Goal: Task Accomplishment & Management: Use online tool/utility

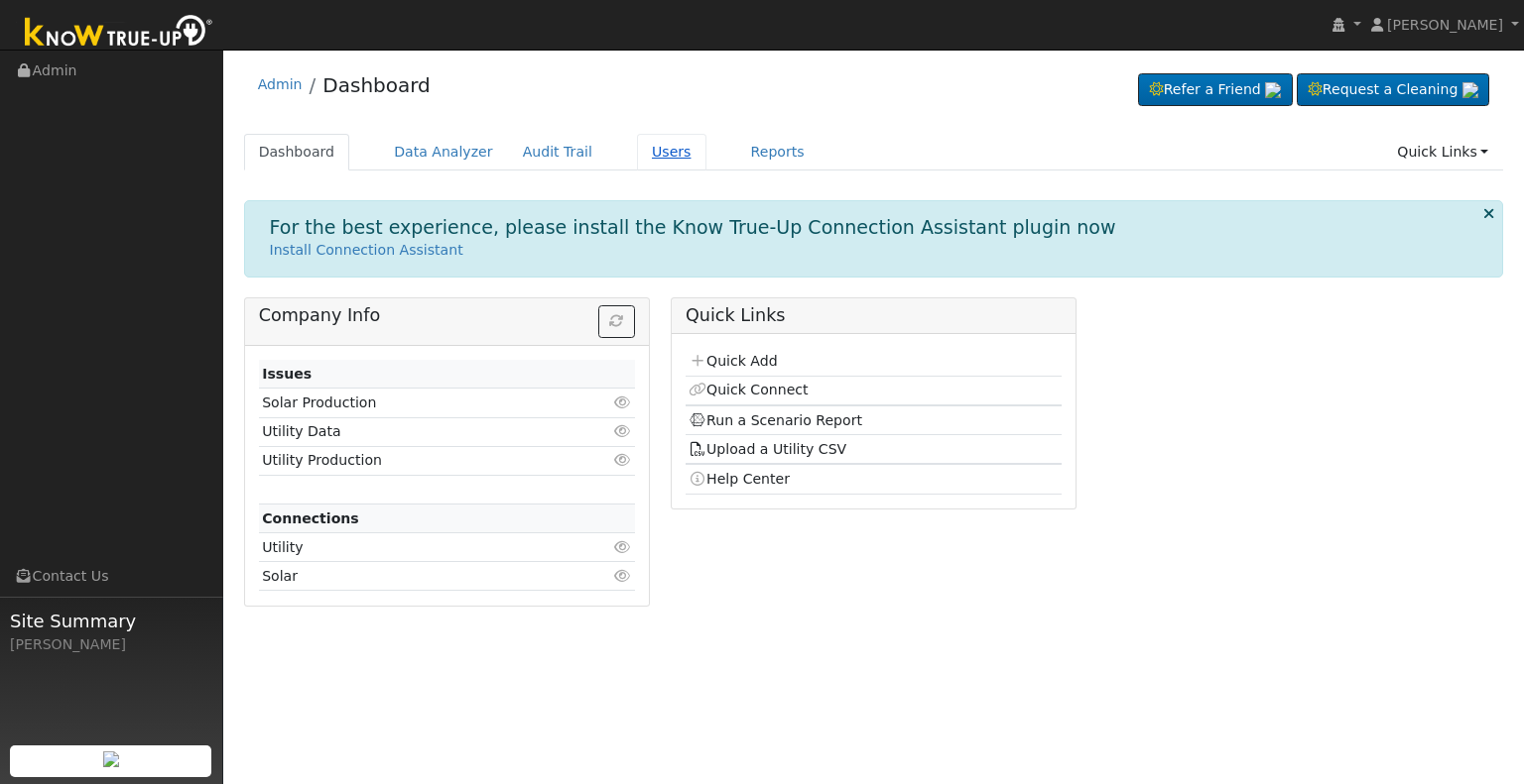
click at [639, 153] on link "Users" at bounding box center [672, 152] width 70 height 37
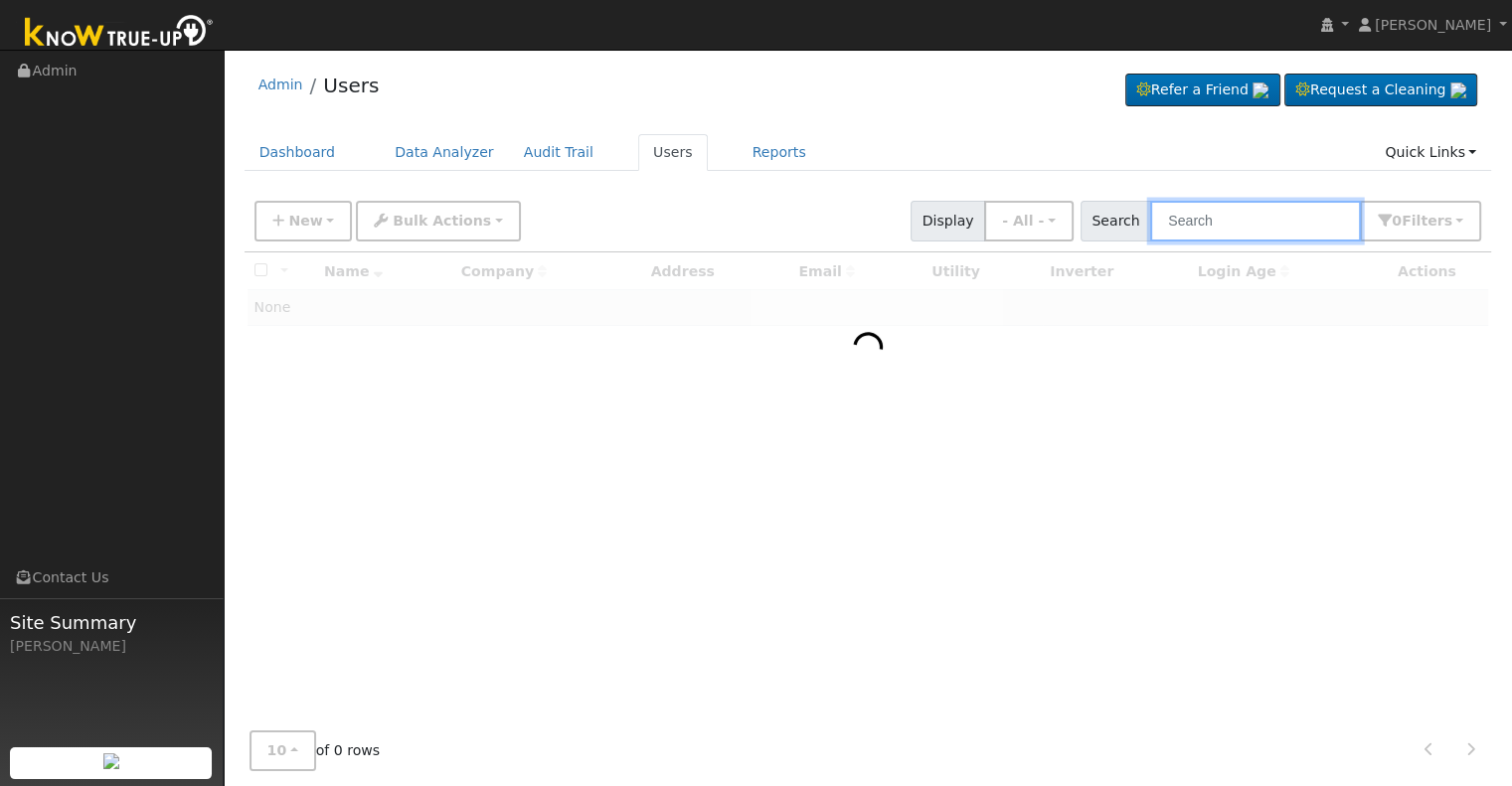
click at [1248, 224] on input "text" at bounding box center [1255, 221] width 211 height 41
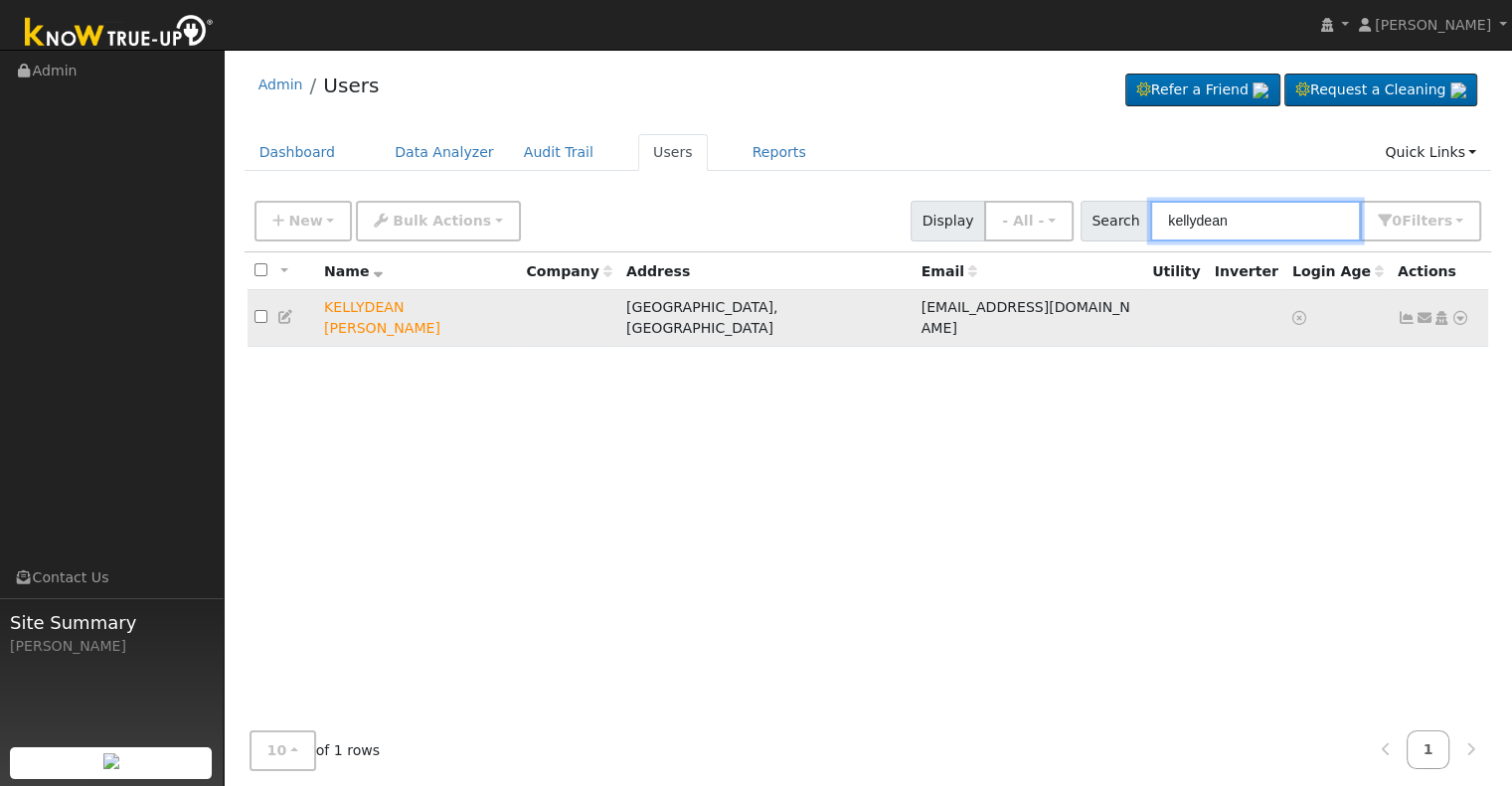
type input "kellydean"
click at [1459, 311] on icon at bounding box center [1460, 318] width 18 height 14
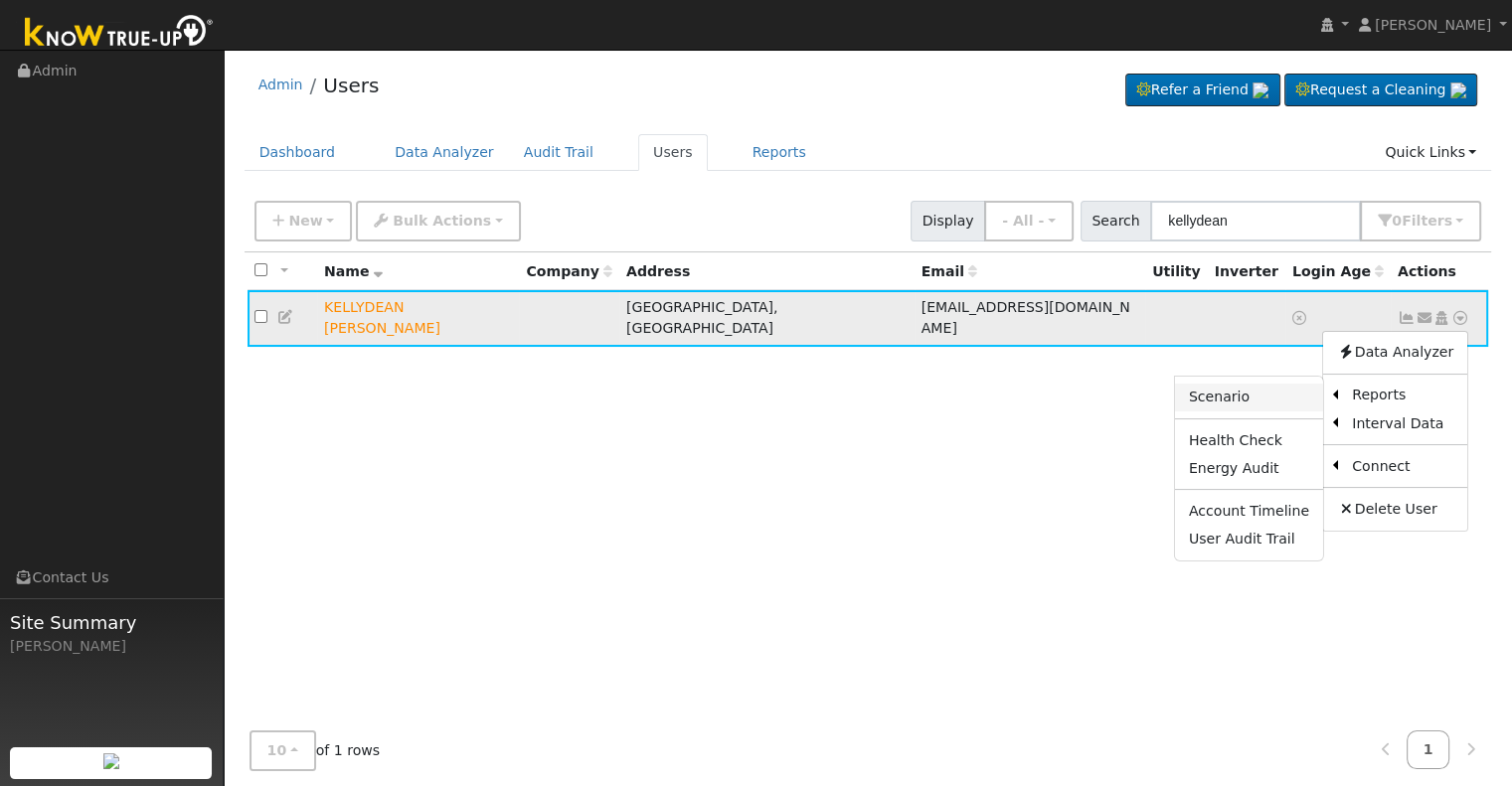
click at [1262, 385] on link "Scenario" at bounding box center [1248, 397] width 148 height 28
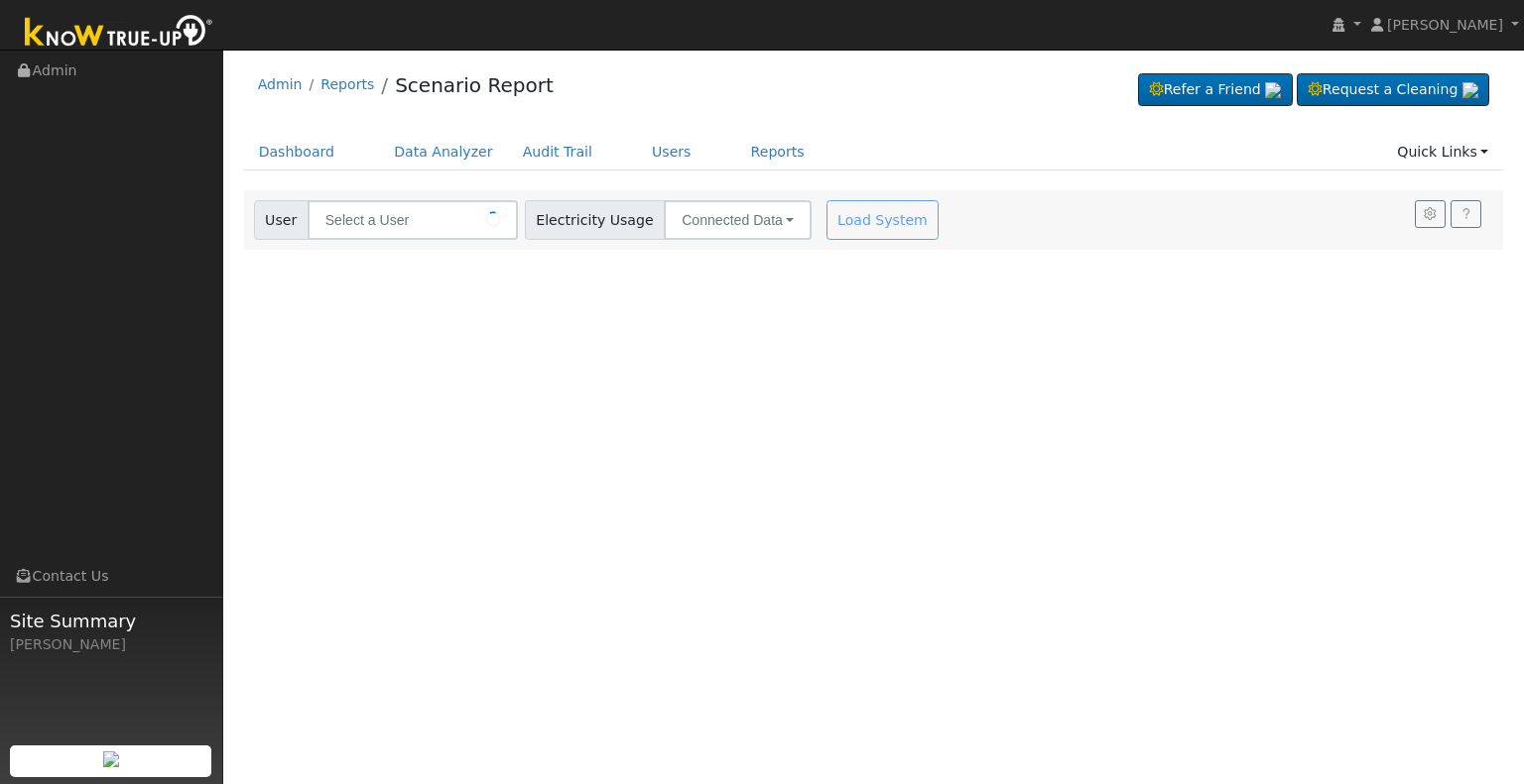
type input "KELLYDEAN [PERSON_NAME]"
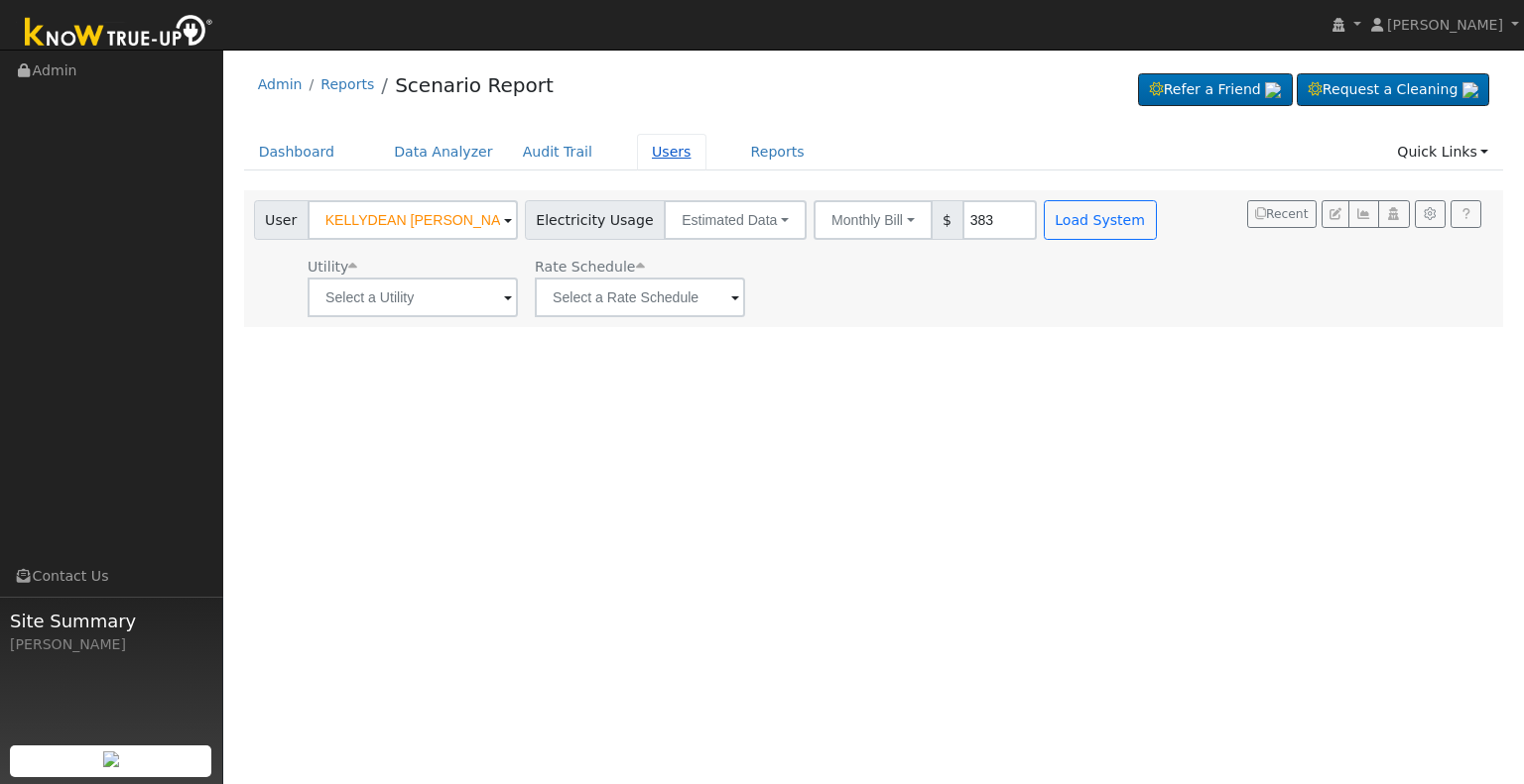
click at [640, 151] on link "Users" at bounding box center [672, 152] width 70 height 37
